Goal: Information Seeking & Learning: Find specific fact

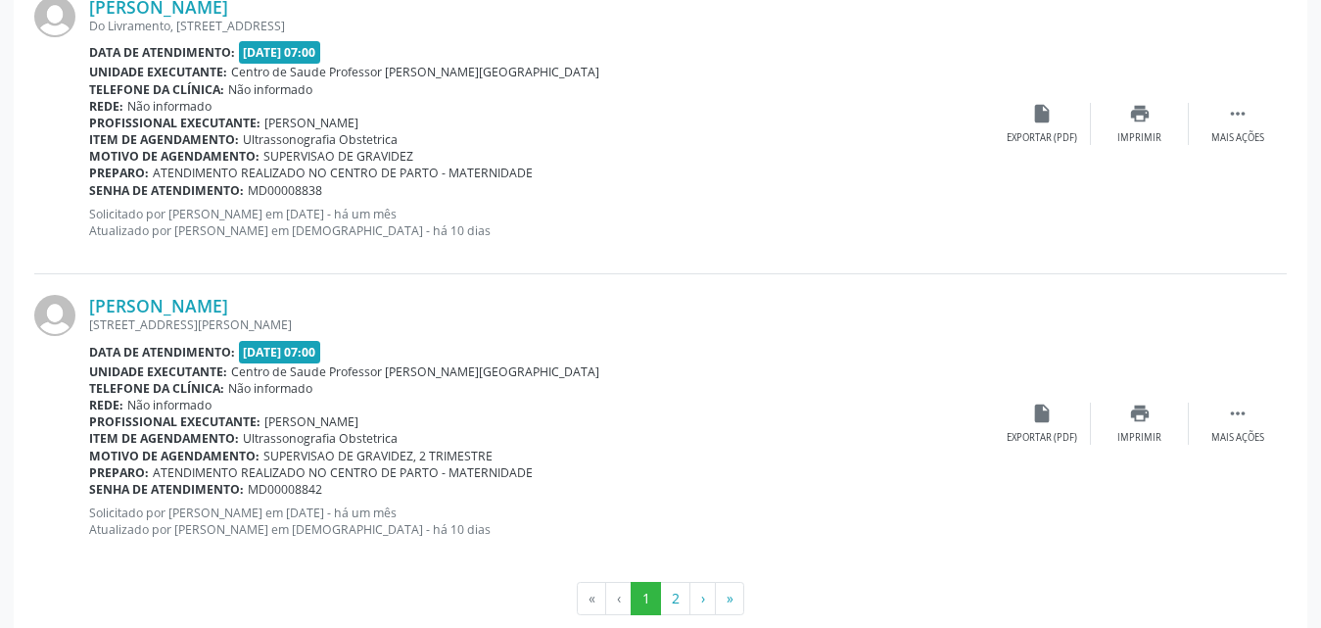
scroll to position [4804, 0]
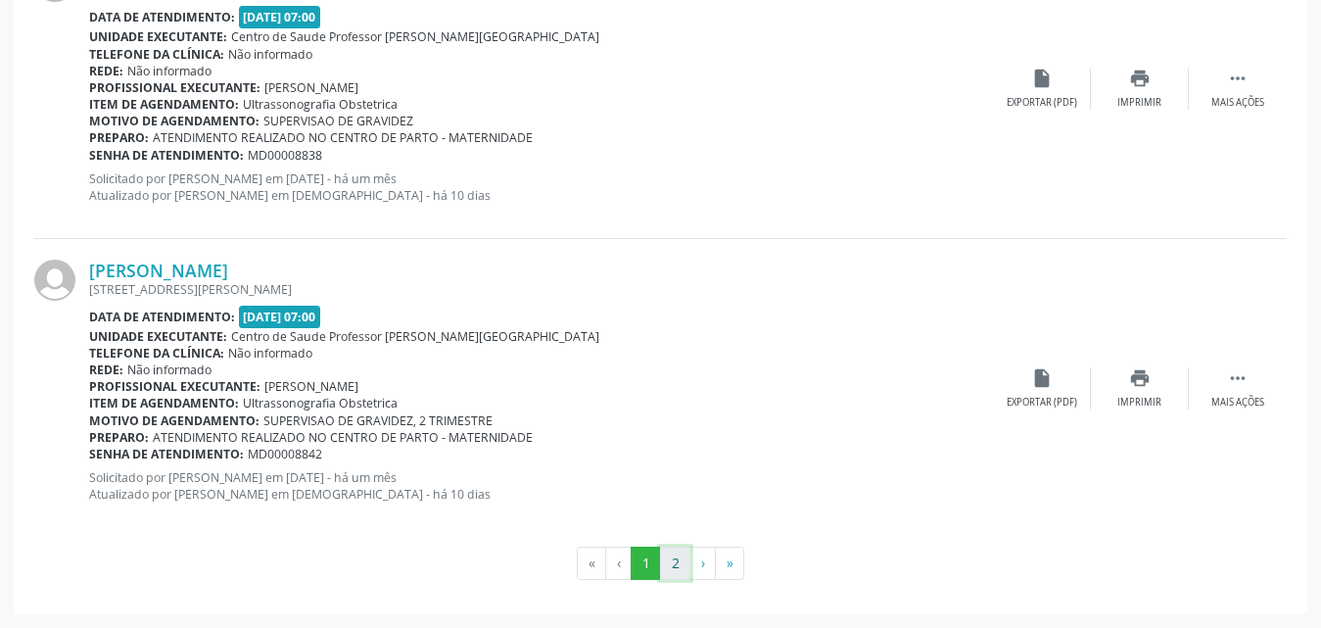
click at [677, 560] on button "2" at bounding box center [675, 563] width 30 height 33
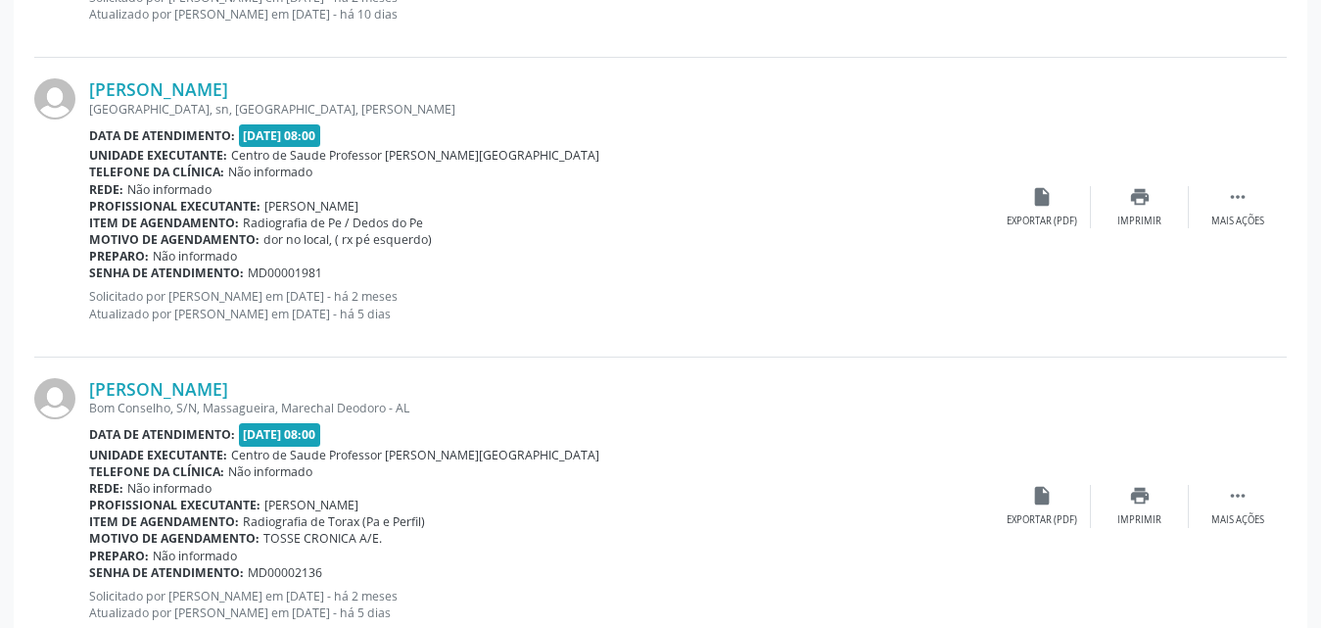
scroll to position [2370, 0]
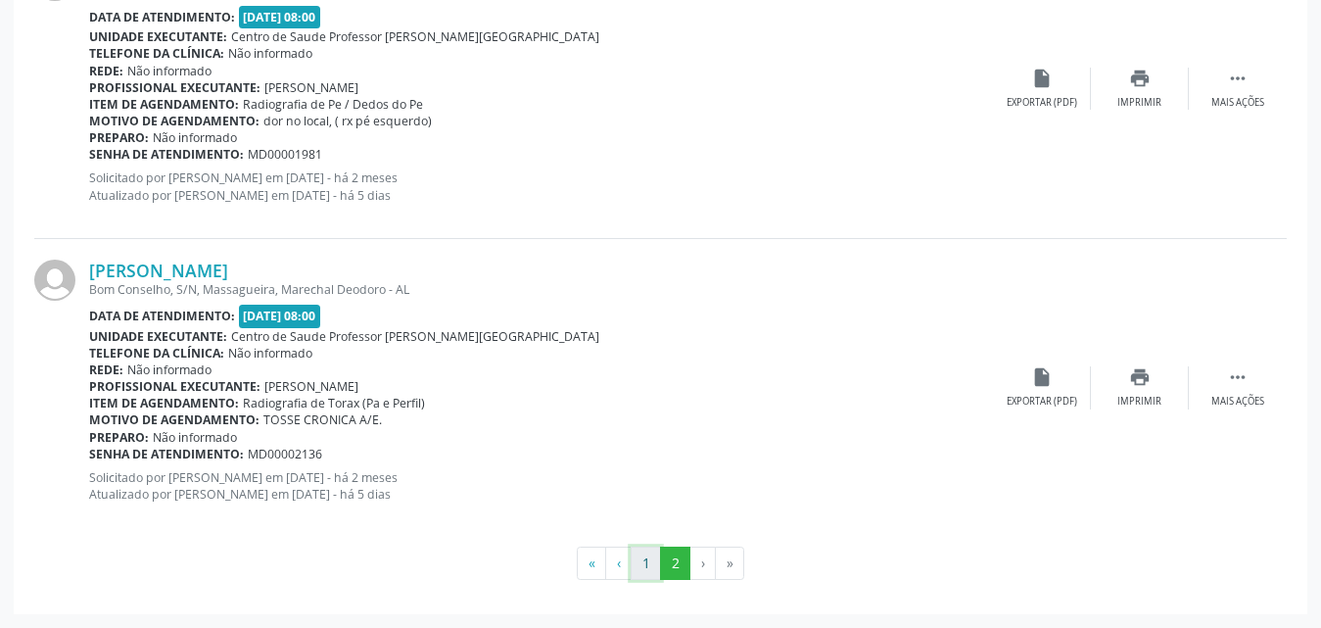
click at [651, 568] on button "1" at bounding box center [646, 563] width 30 height 33
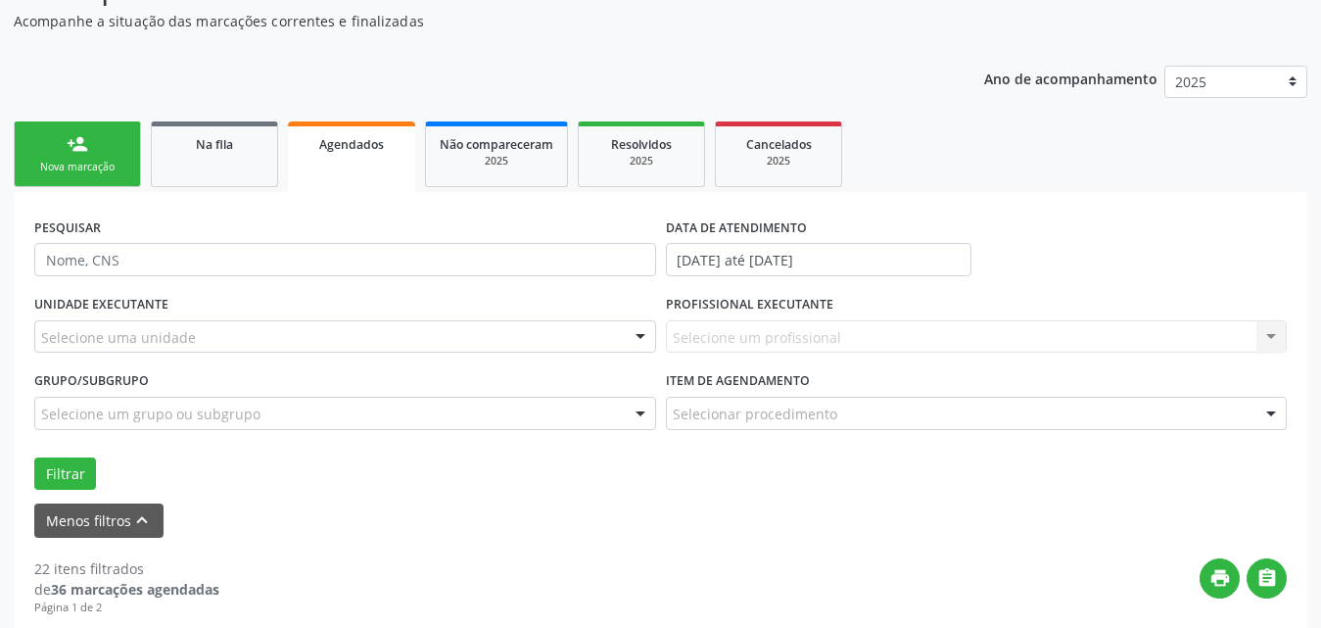
scroll to position [201, 0]
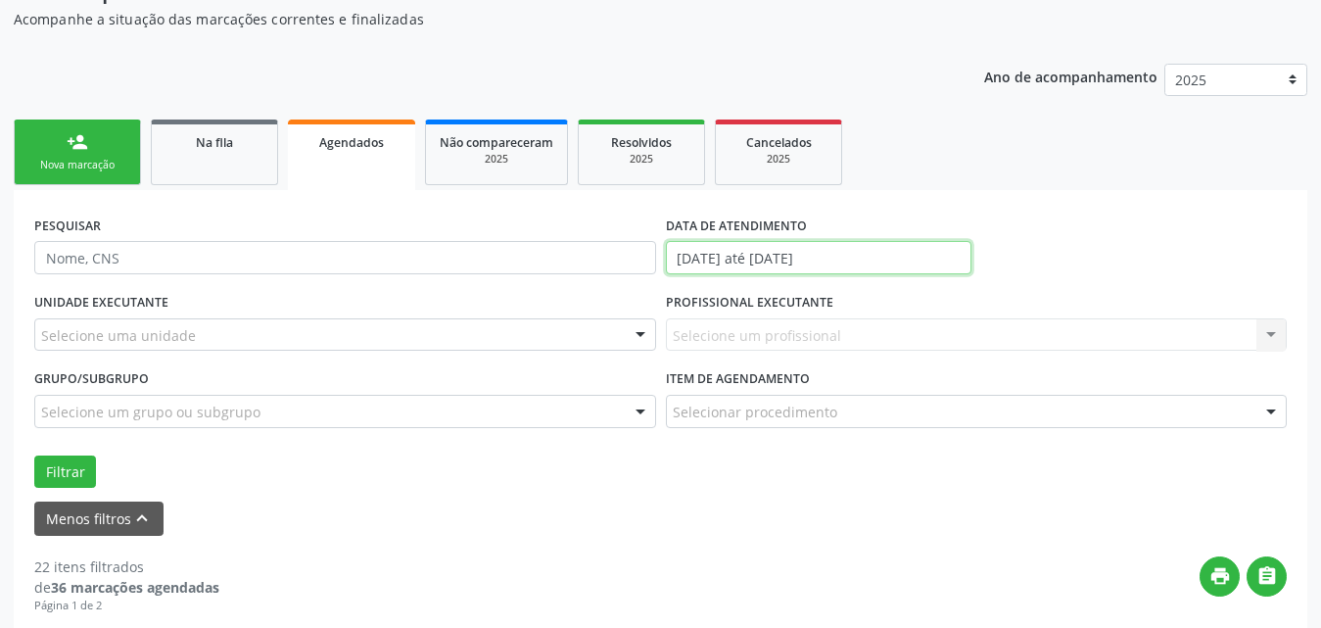
click at [907, 258] on input "[DATE] até [DATE]" at bounding box center [819, 257] width 306 height 33
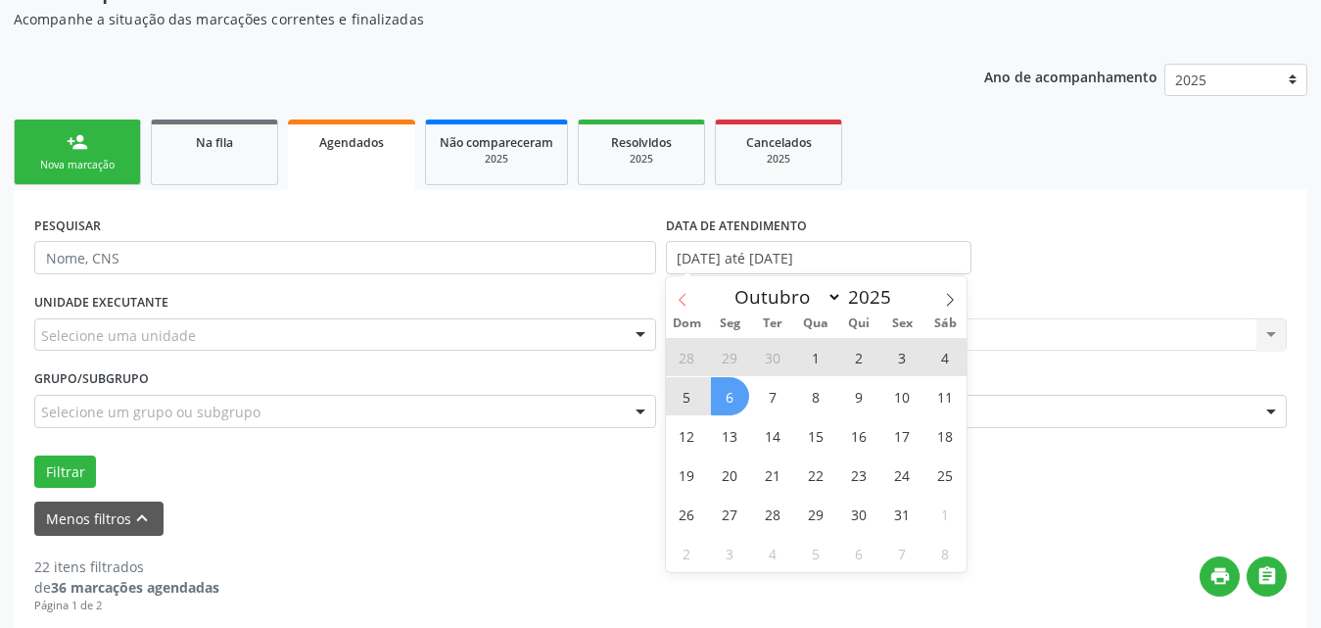
click at [688, 305] on icon at bounding box center [683, 300] width 14 height 14
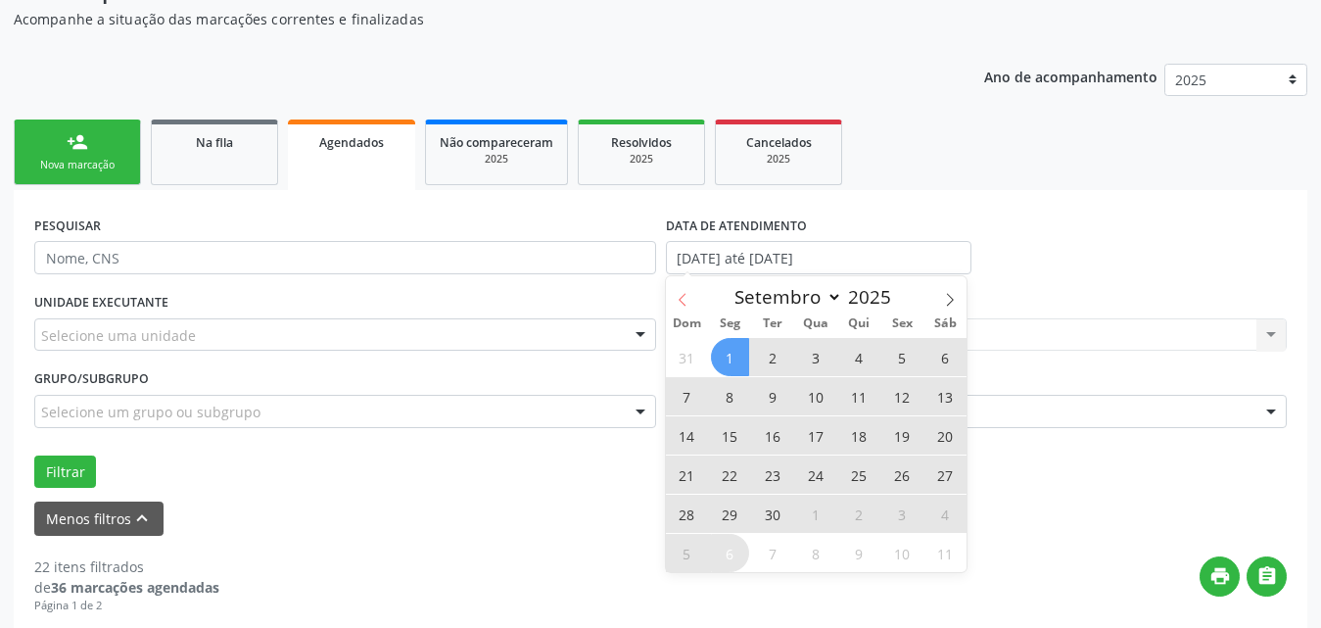
click at [689, 305] on icon at bounding box center [683, 300] width 14 height 14
select select "7"
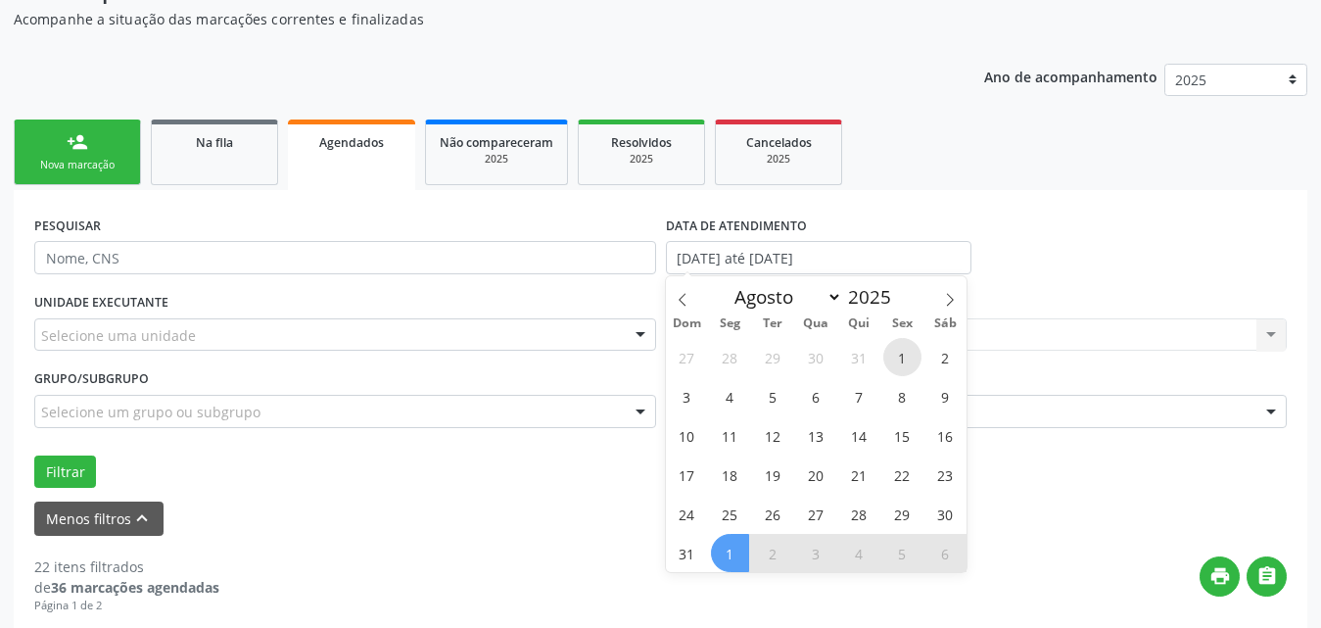
click at [902, 353] on span "1" at bounding box center [903, 357] width 38 height 38
type input "[DATE]"
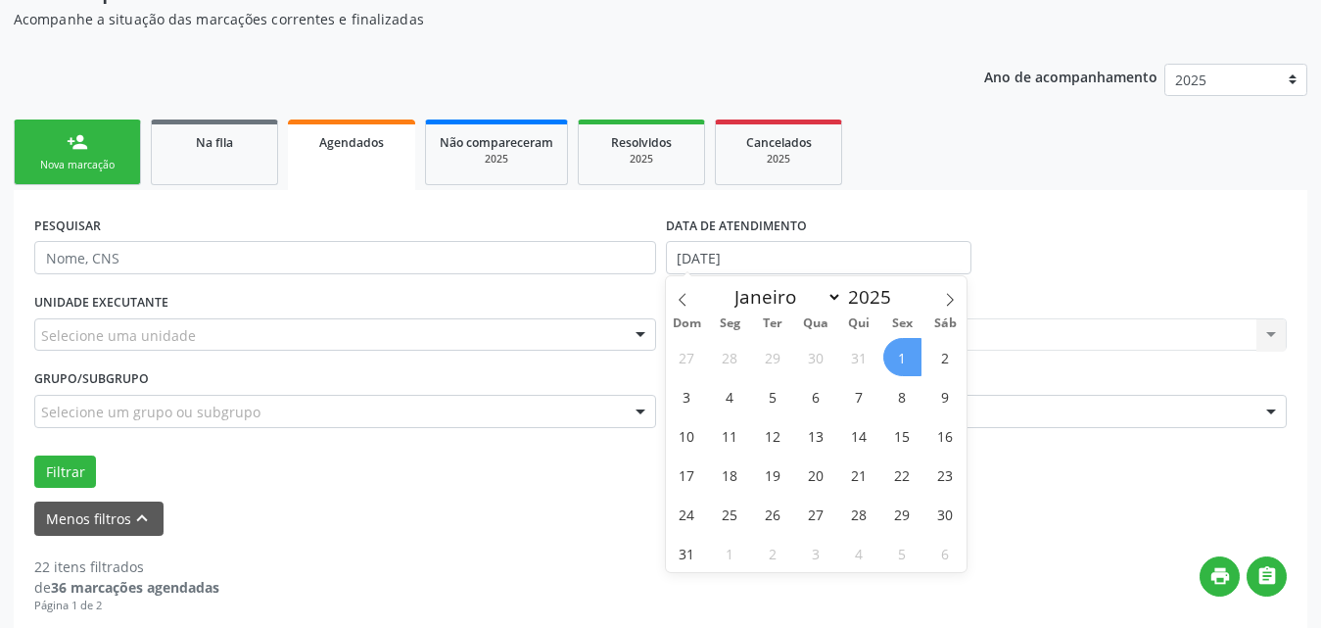
click at [895, 349] on span "1" at bounding box center [903, 357] width 38 height 38
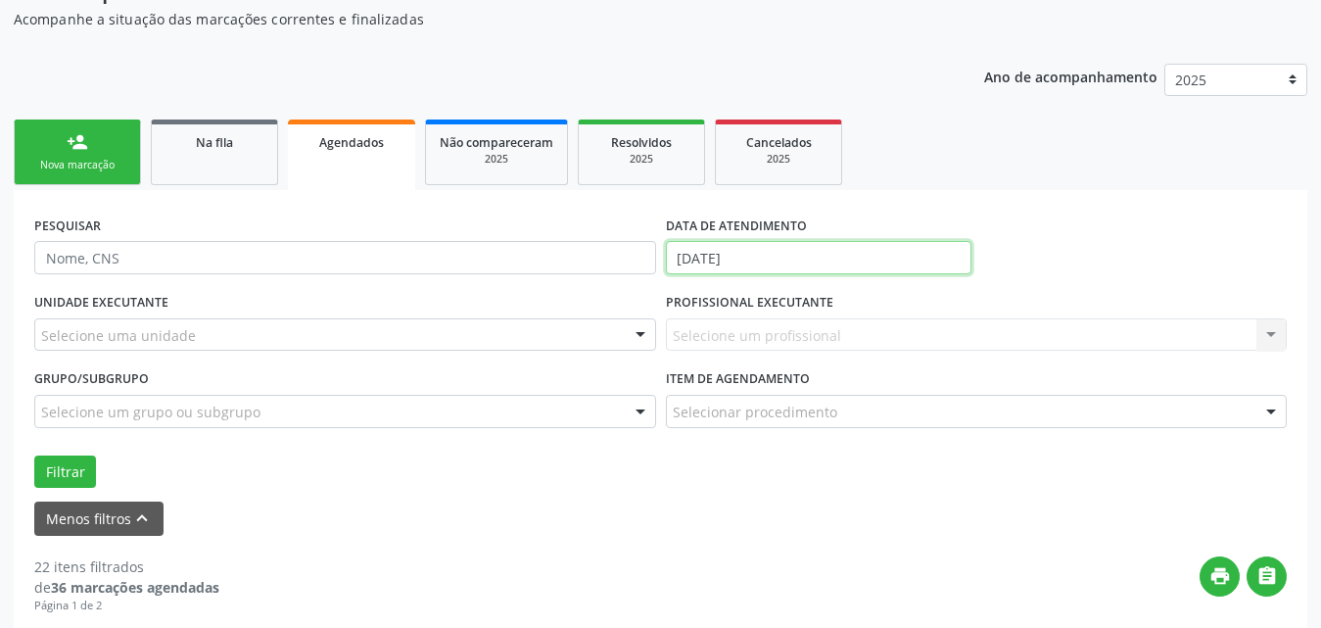
click at [788, 258] on input "[DATE]" at bounding box center [819, 257] width 306 height 33
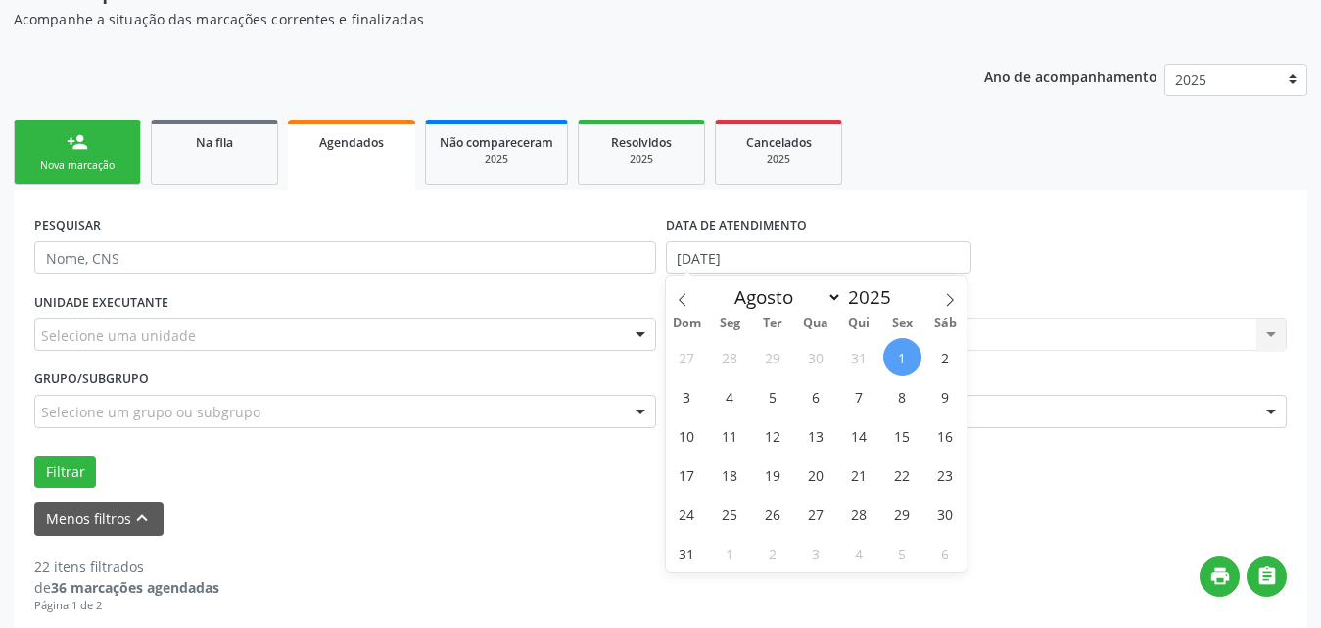
click at [894, 358] on span "1" at bounding box center [903, 357] width 38 height 38
type input "[DATE]"
click at [951, 297] on icon at bounding box center [950, 299] width 7 height 13
select select "9"
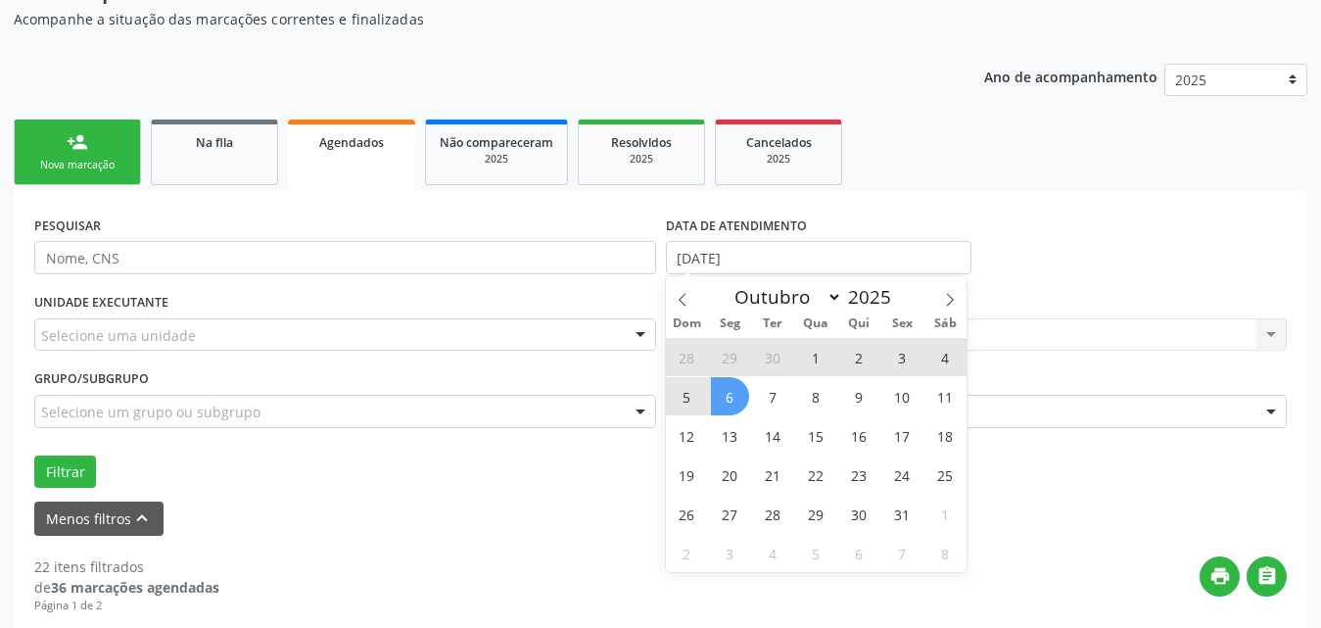
click at [728, 403] on span "6" at bounding box center [730, 396] width 38 height 38
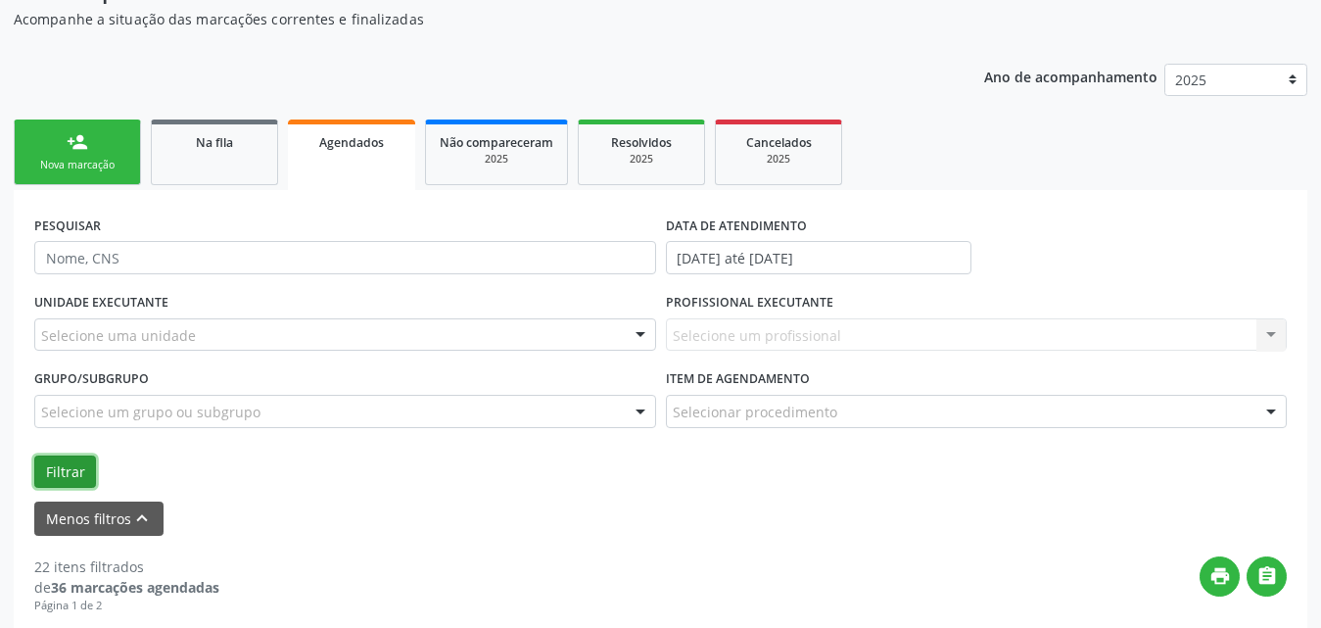
click at [52, 477] on button "Filtrar" at bounding box center [65, 471] width 62 height 33
click at [869, 251] on input "[DATE] até [DATE]" at bounding box center [819, 257] width 306 height 33
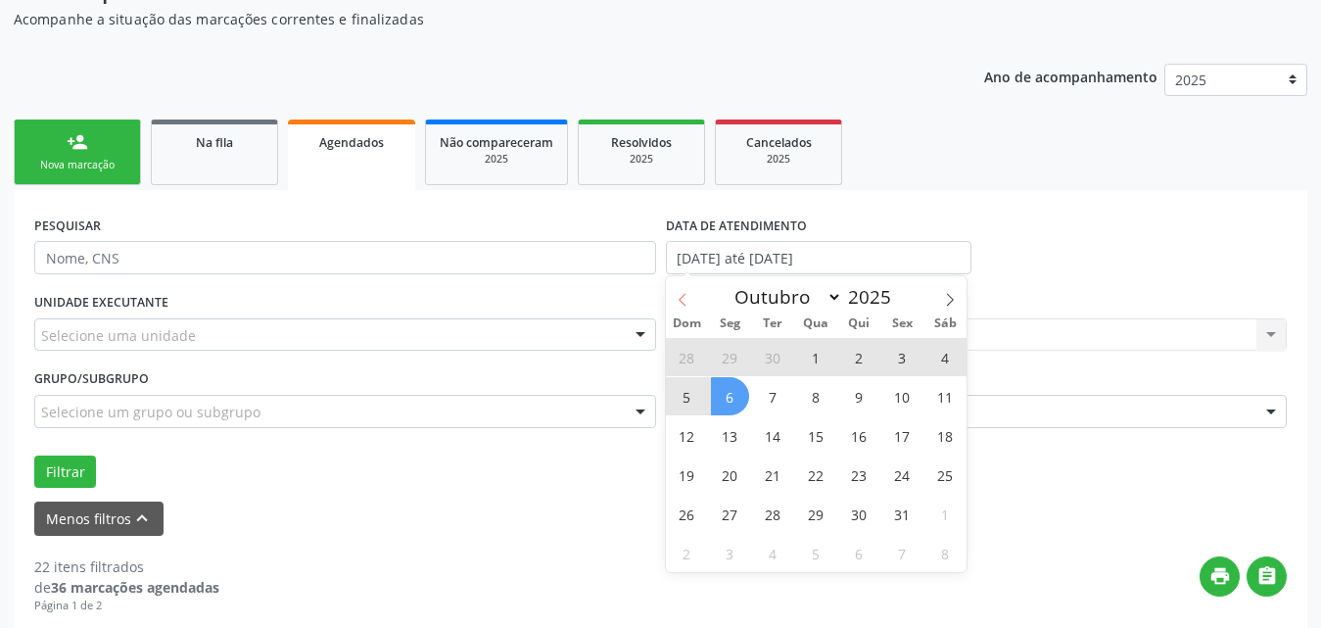
click at [684, 299] on icon at bounding box center [683, 300] width 14 height 14
select select "8"
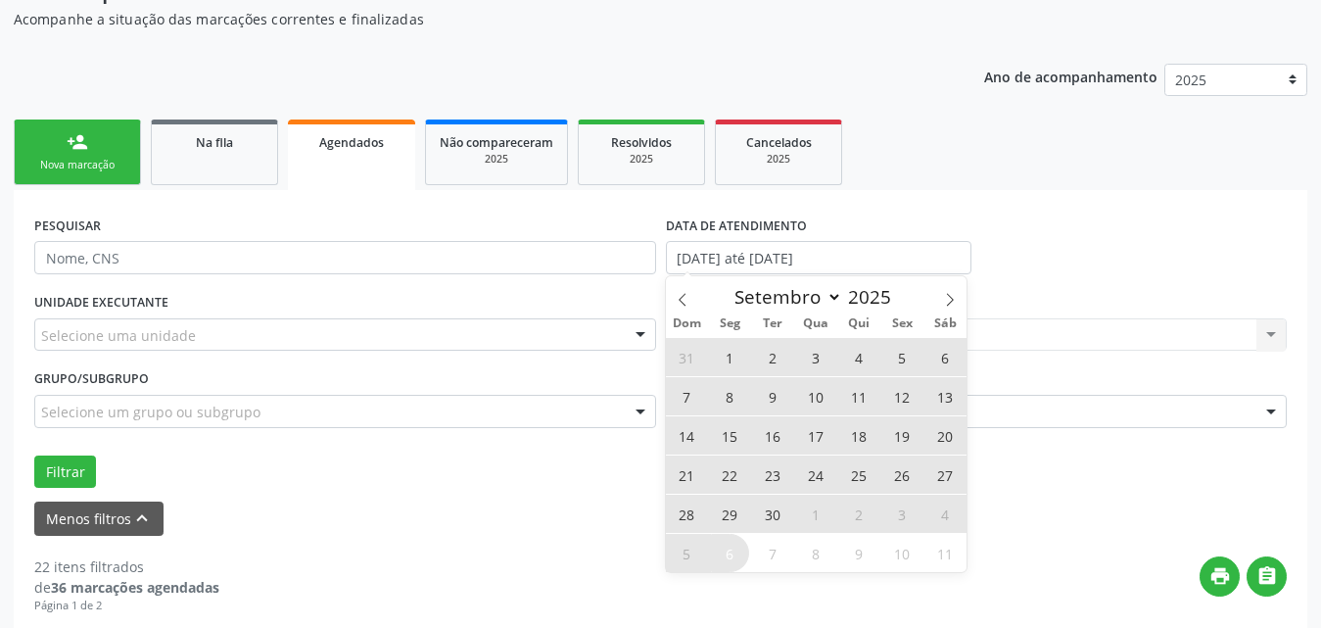
click at [767, 509] on span "30" at bounding box center [773, 514] width 38 height 38
type input "[DATE]"
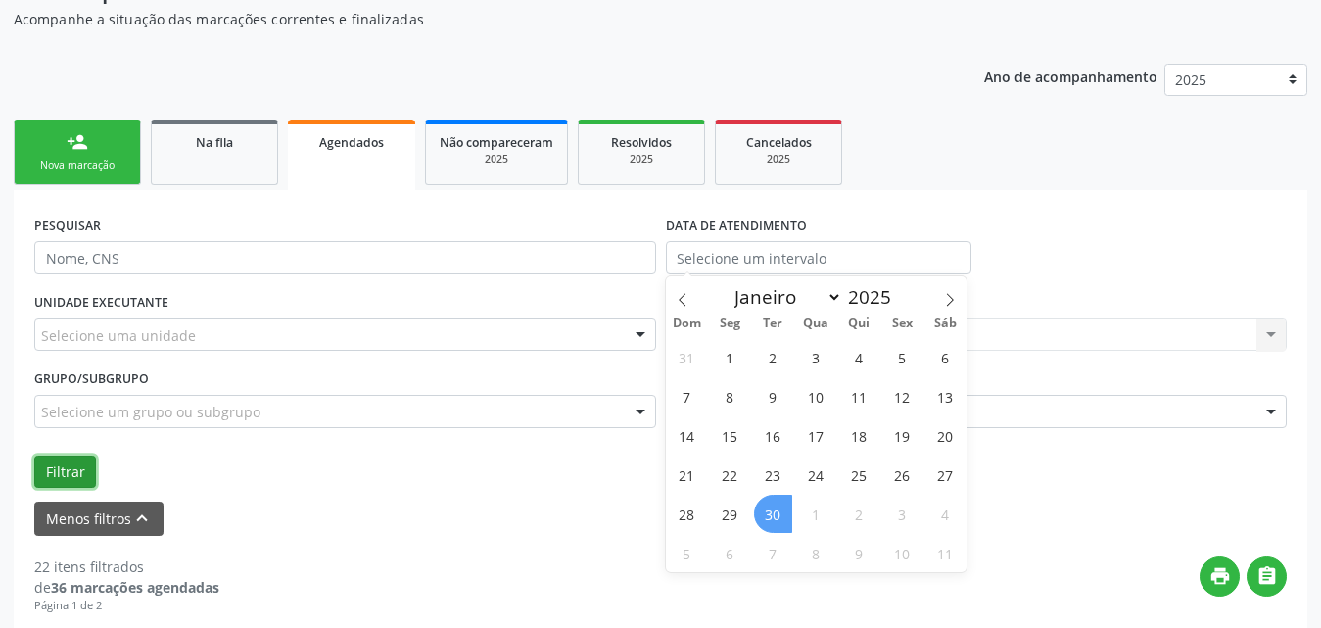
click at [58, 478] on button "Filtrar" at bounding box center [65, 471] width 62 height 33
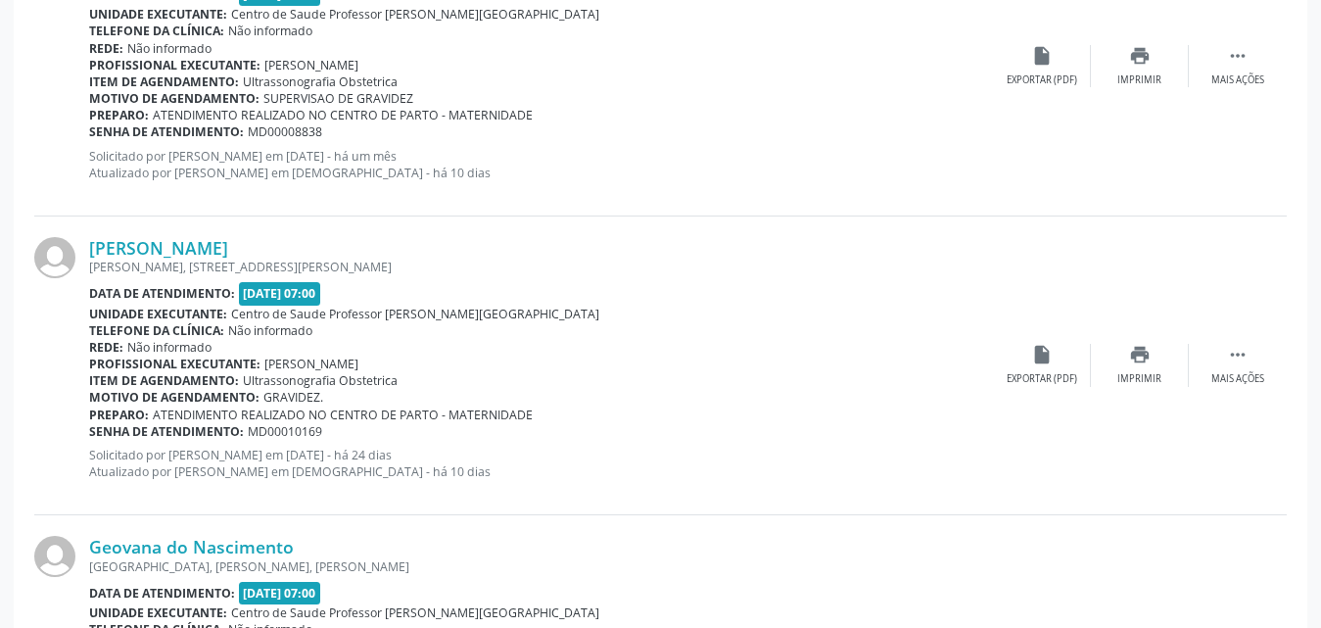
scroll to position [4787, 0]
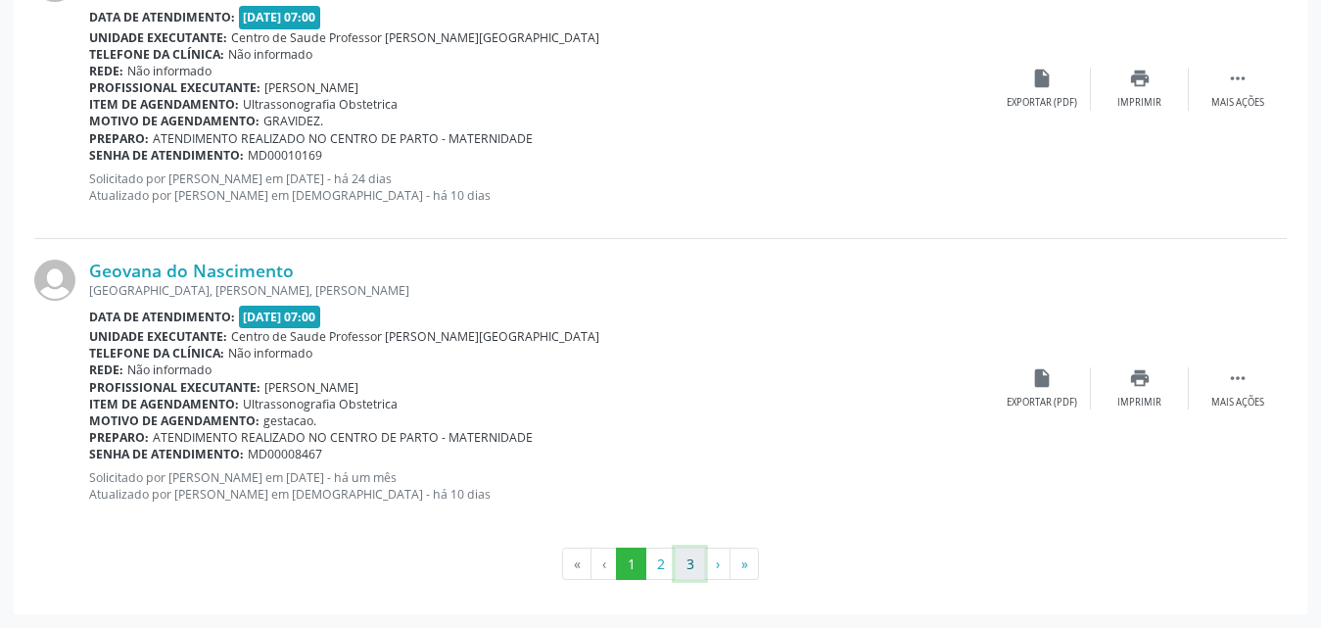
click at [686, 573] on button "3" at bounding box center [690, 564] width 30 height 33
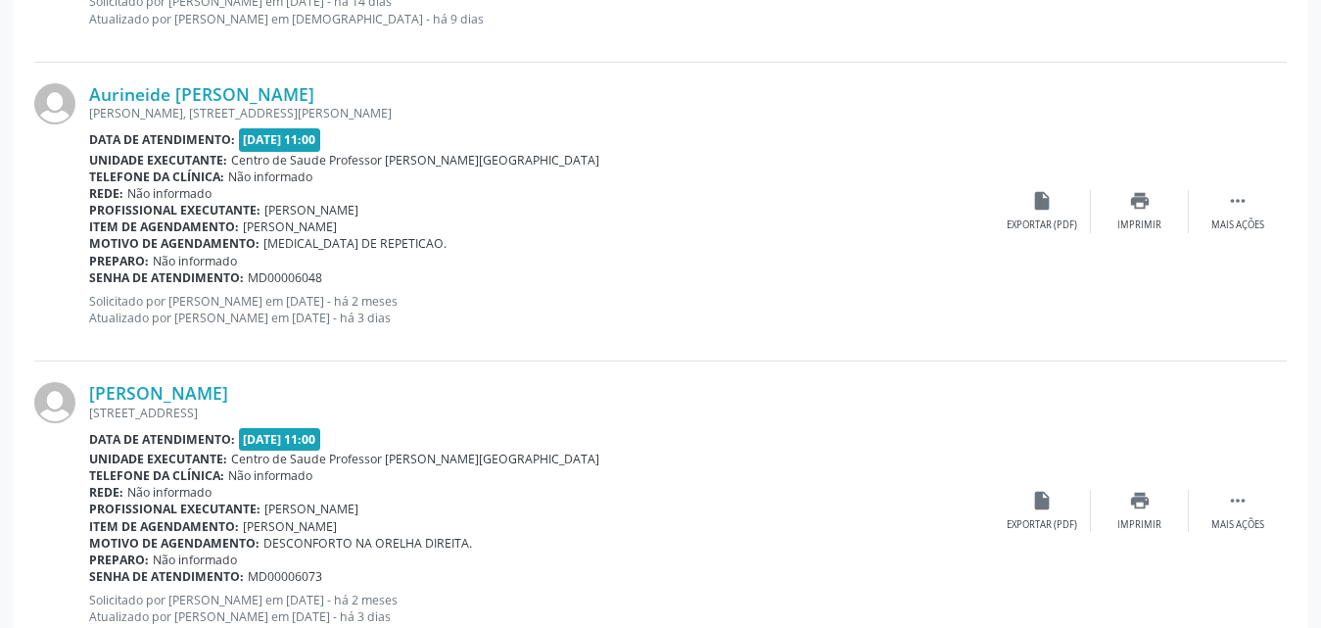
scroll to position [1780, 0]
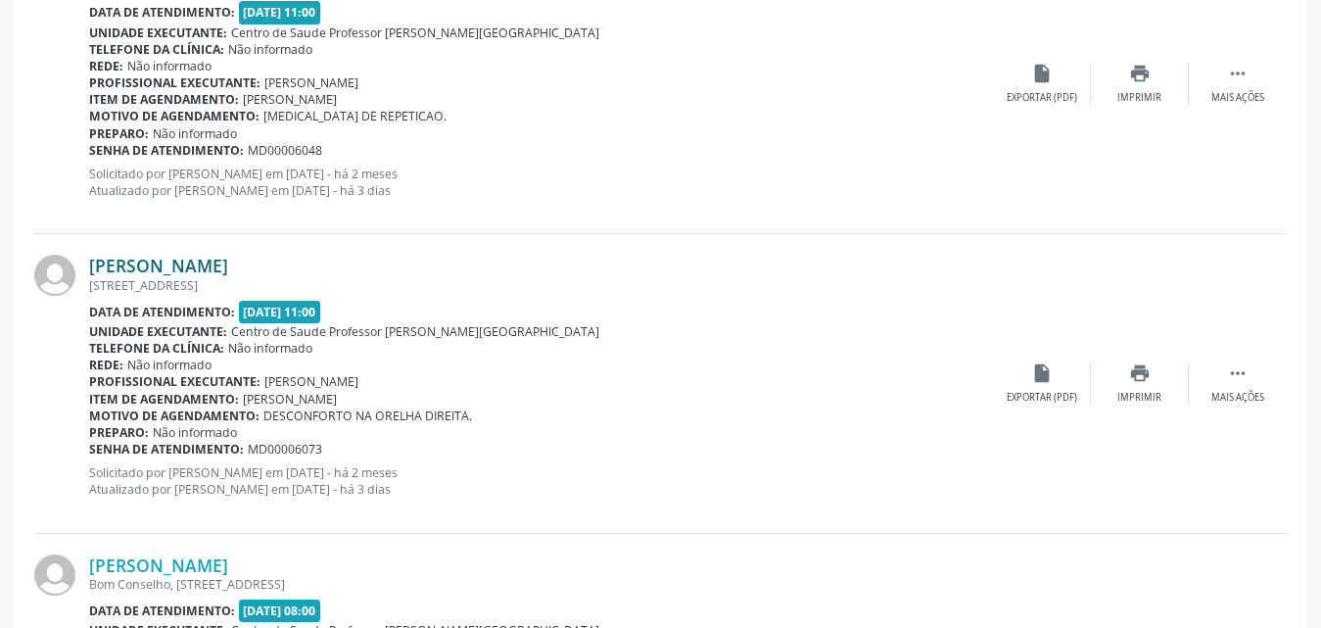
click at [228, 257] on link "[PERSON_NAME]" at bounding box center [158, 266] width 139 height 22
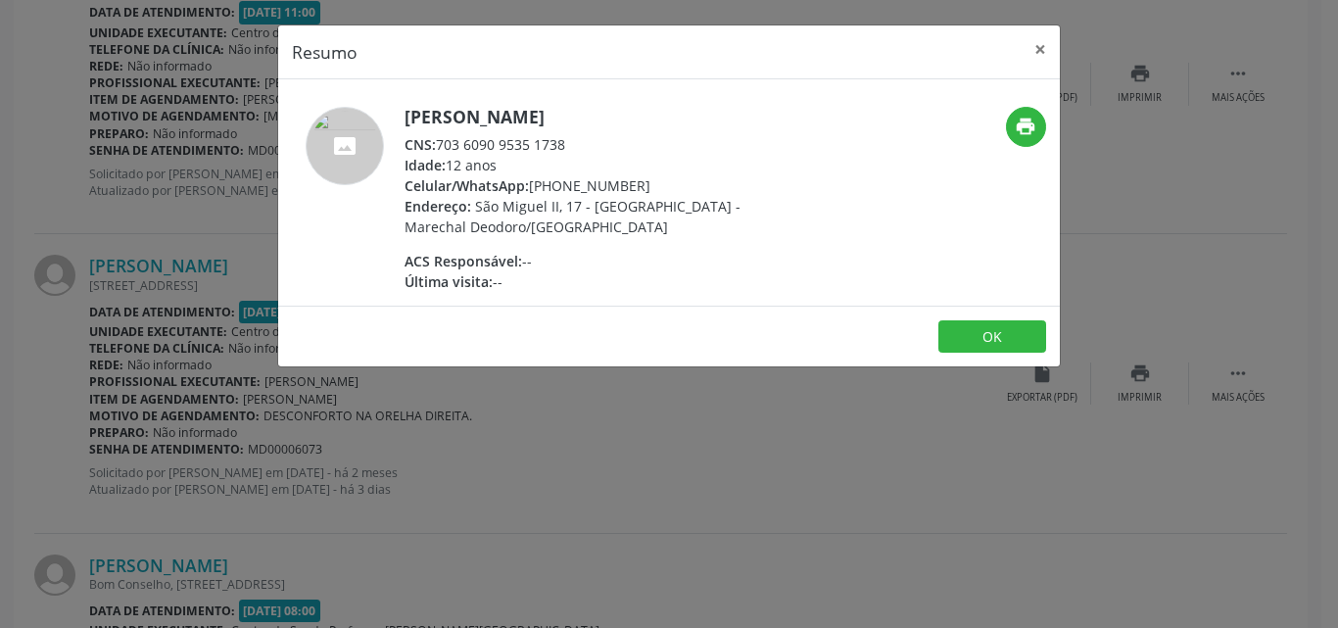
drag, startPoint x: 441, startPoint y: 166, endPoint x: 569, endPoint y: 166, distance: 128.3
click at [569, 155] on div "CNS: 703 6090 9535 1738" at bounding box center [595, 144] width 381 height 21
copy div "703 6090 9535 1738"
click at [1041, 52] on button "×" at bounding box center [1040, 49] width 39 height 48
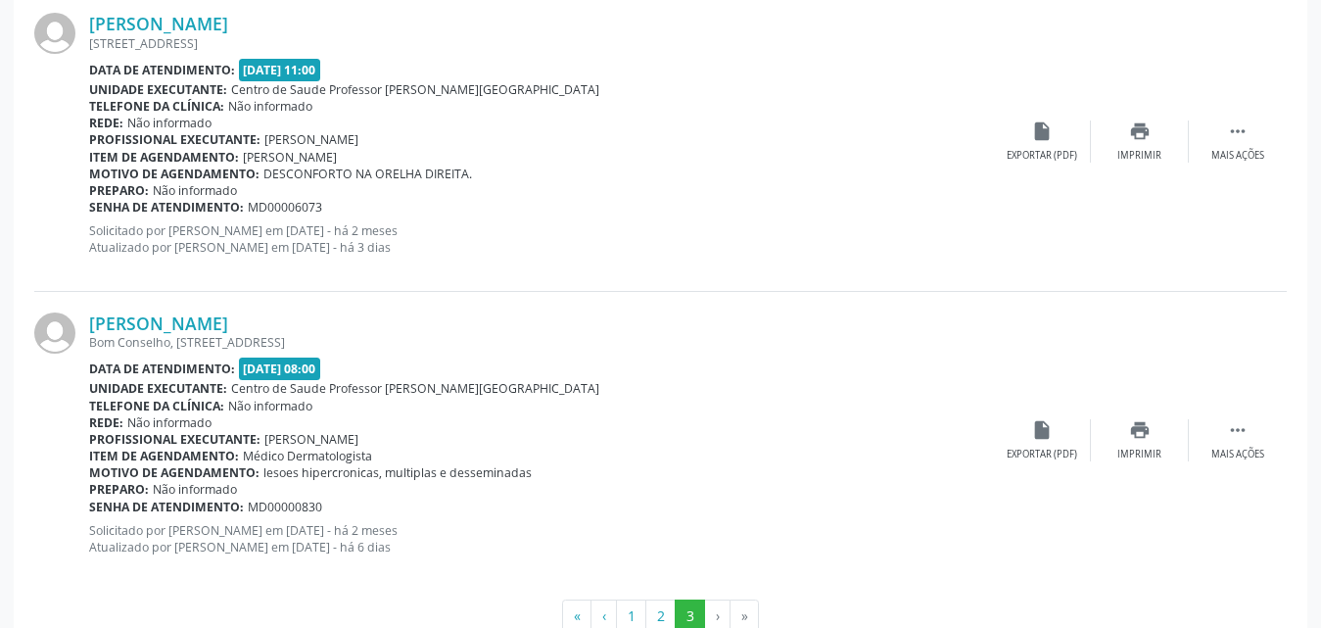
scroll to position [2074, 0]
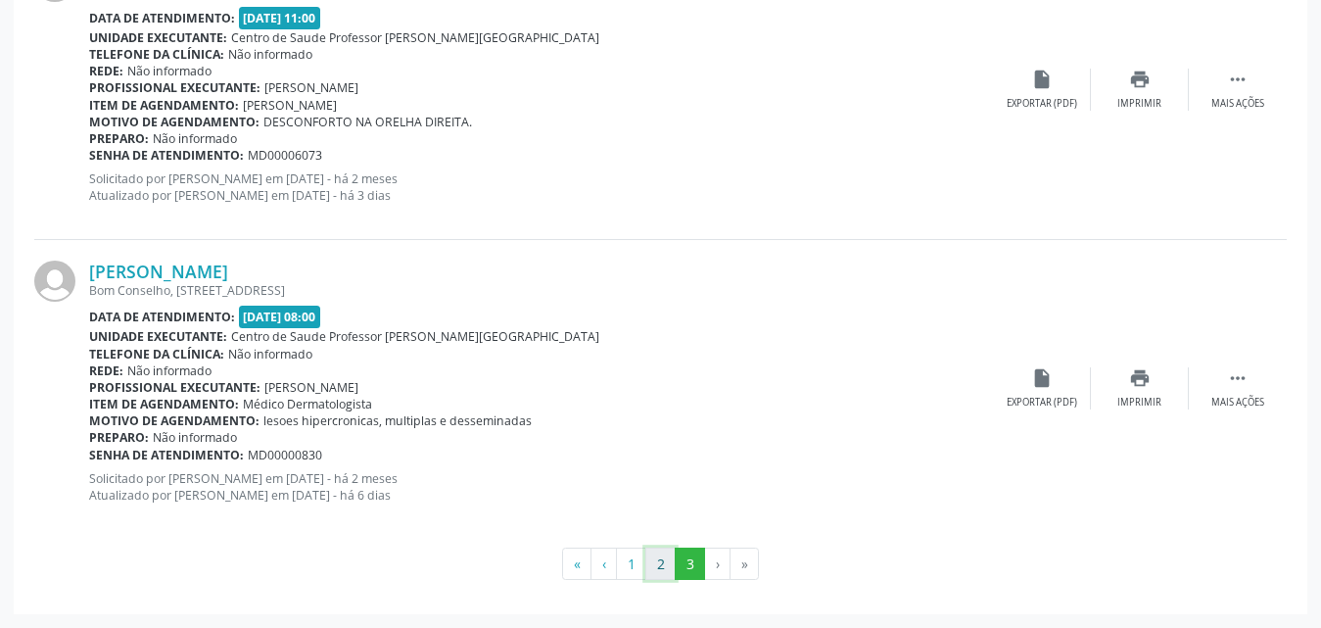
click at [656, 571] on button "2" at bounding box center [660, 564] width 30 height 33
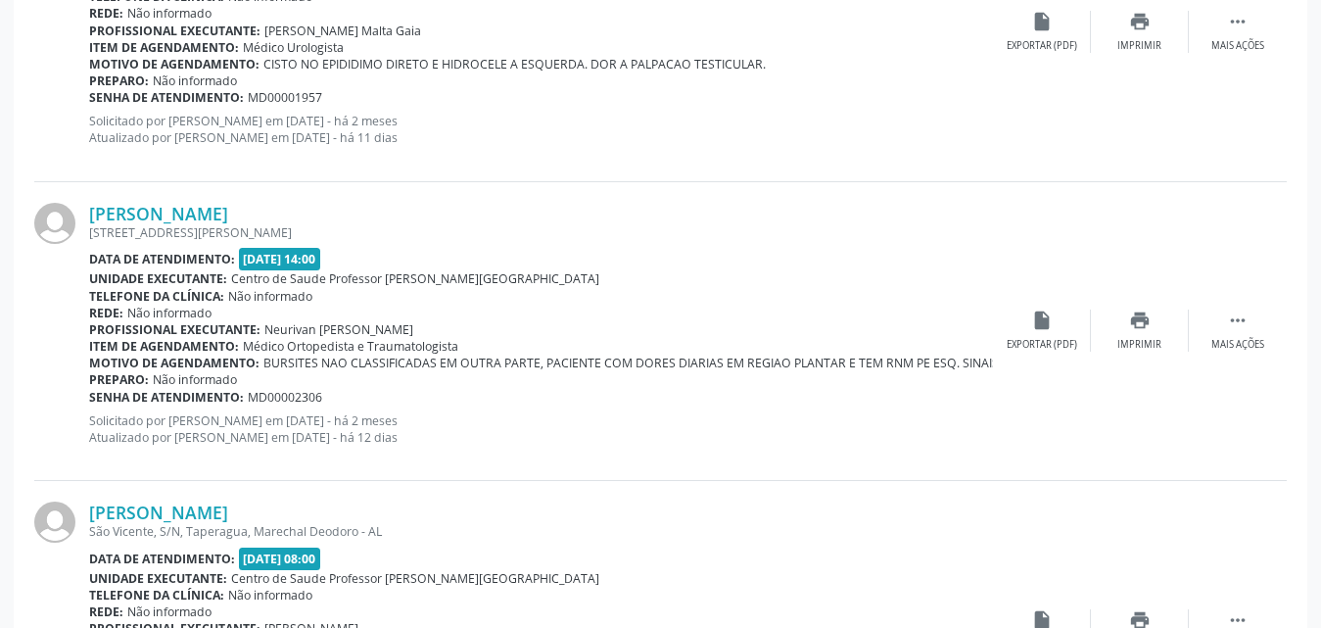
scroll to position [3641, 0]
